Goal: Task Accomplishment & Management: Manage account settings

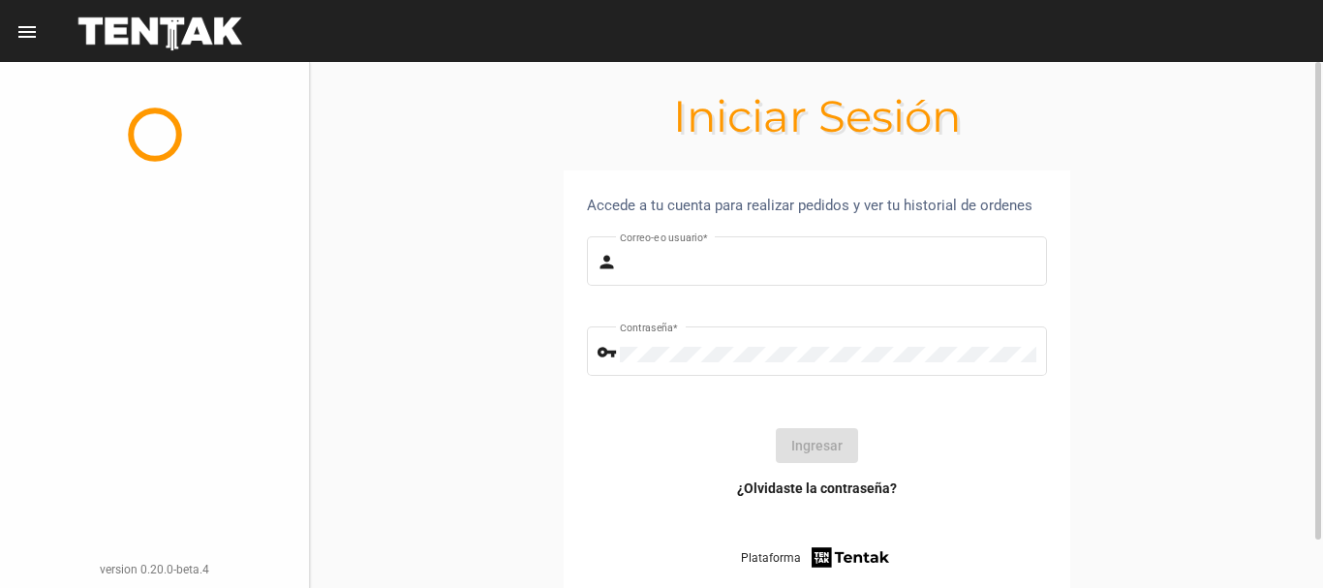
type input "diego1975"
click at [820, 452] on button "Ingresar" at bounding box center [817, 445] width 82 height 35
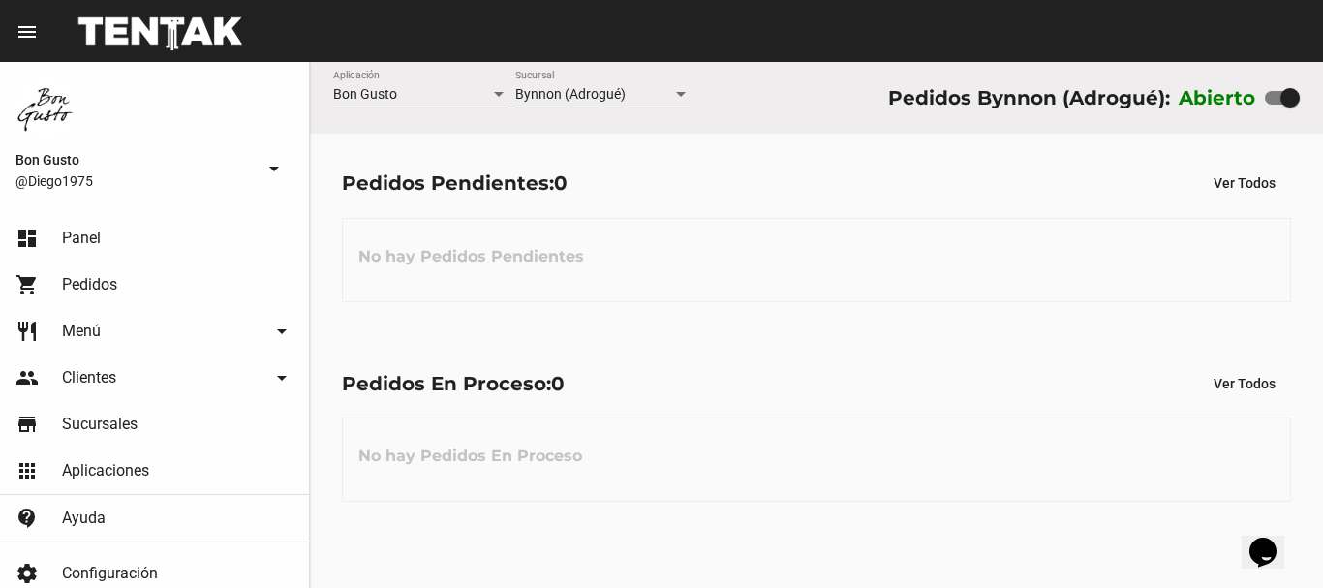
click at [1290, 94] on div at bounding box center [1289, 97] width 19 height 19
click at [1274, 105] on input "checkbox" at bounding box center [1273, 105] width 1 height 1
checkbox input "false"
